Goal: Find contact information: Find contact information

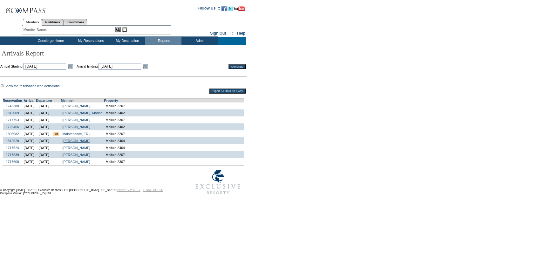
click at [90, 143] on link "[PERSON_NAME]" at bounding box center [76, 141] width 28 height 4
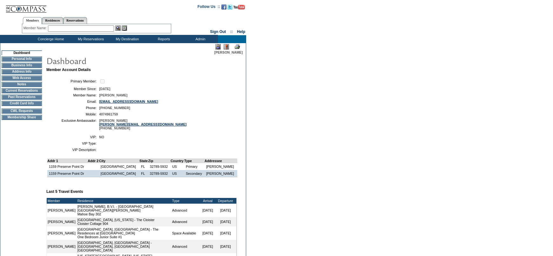
drag, startPoint x: 149, startPoint y: 103, endPoint x: 98, endPoint y: 104, distance: 50.2
click at [98, 104] on table "Primary Member: Member Since: 8/4/2015 Member Name: Cathy Riley Email: catherin…" at bounding box center [141, 104] width 191 height 57
copy link "catherinewriley@me.com"
